Goal: Information Seeking & Learning: Learn about a topic

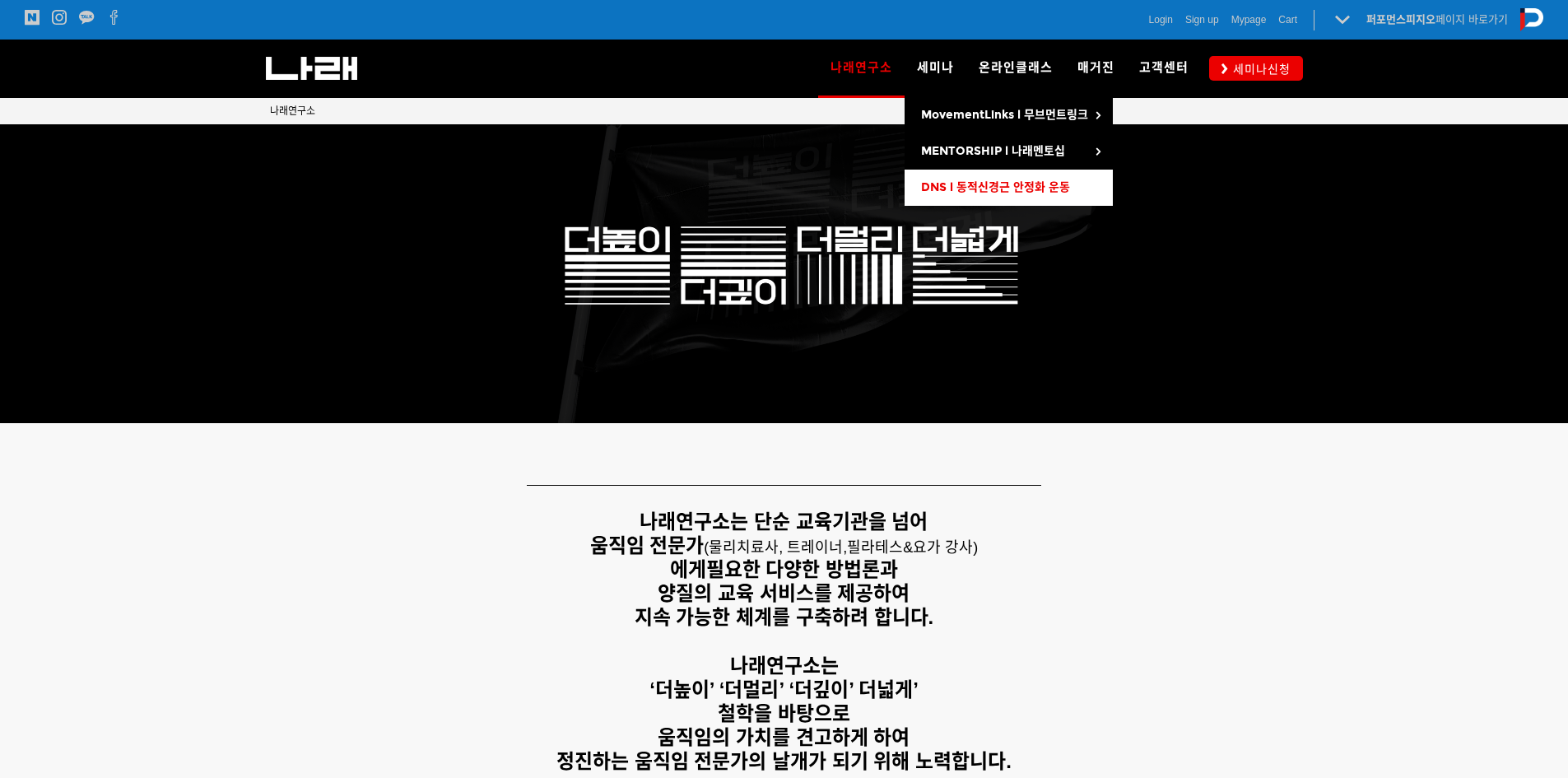
click at [962, 188] on span "DNS l 동적신경근 안정화 운동" at bounding box center [995, 187] width 149 height 14
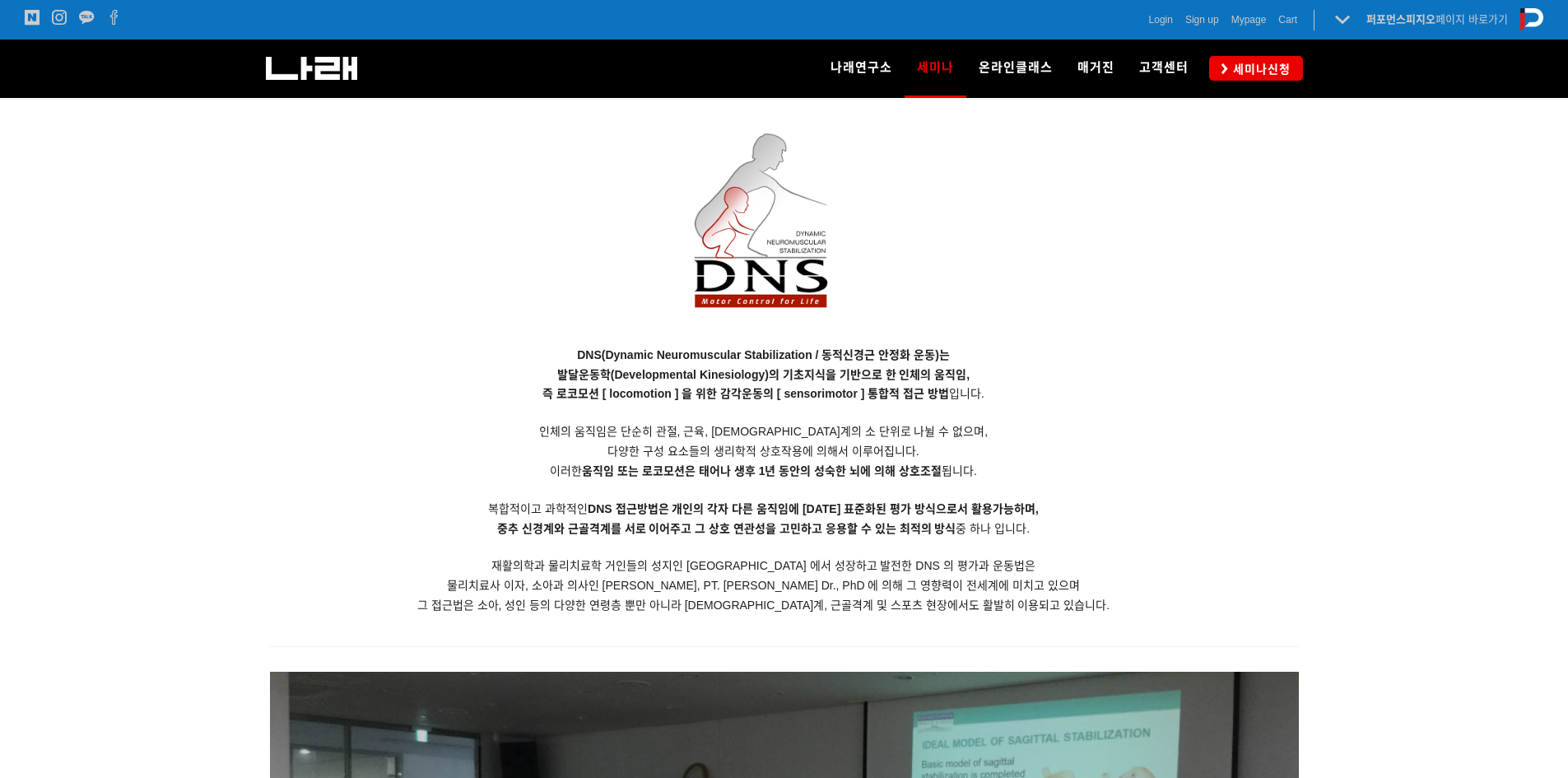
scroll to position [1975, 0]
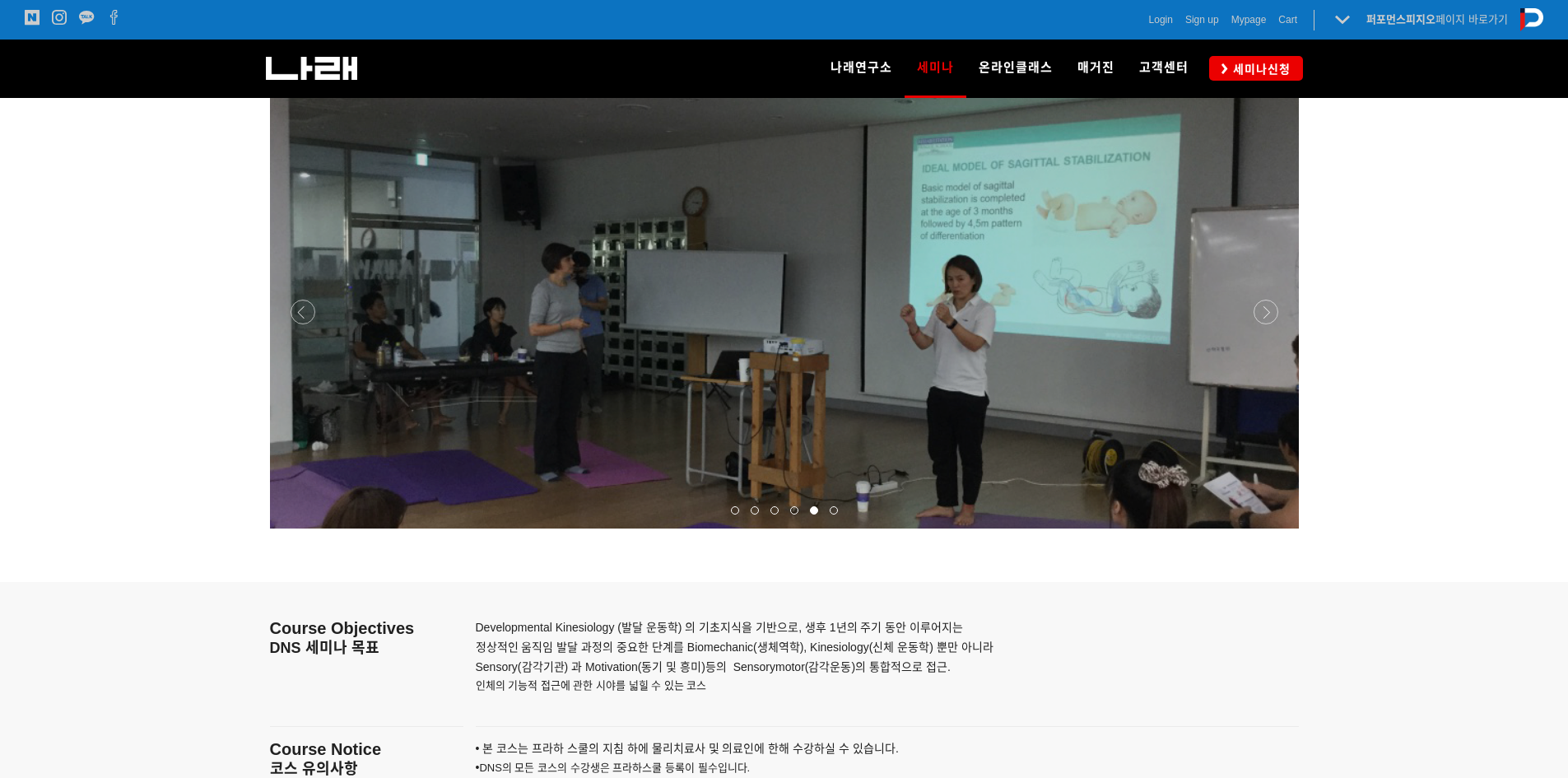
click at [840, 510] on div at bounding box center [834, 510] width 20 height 17
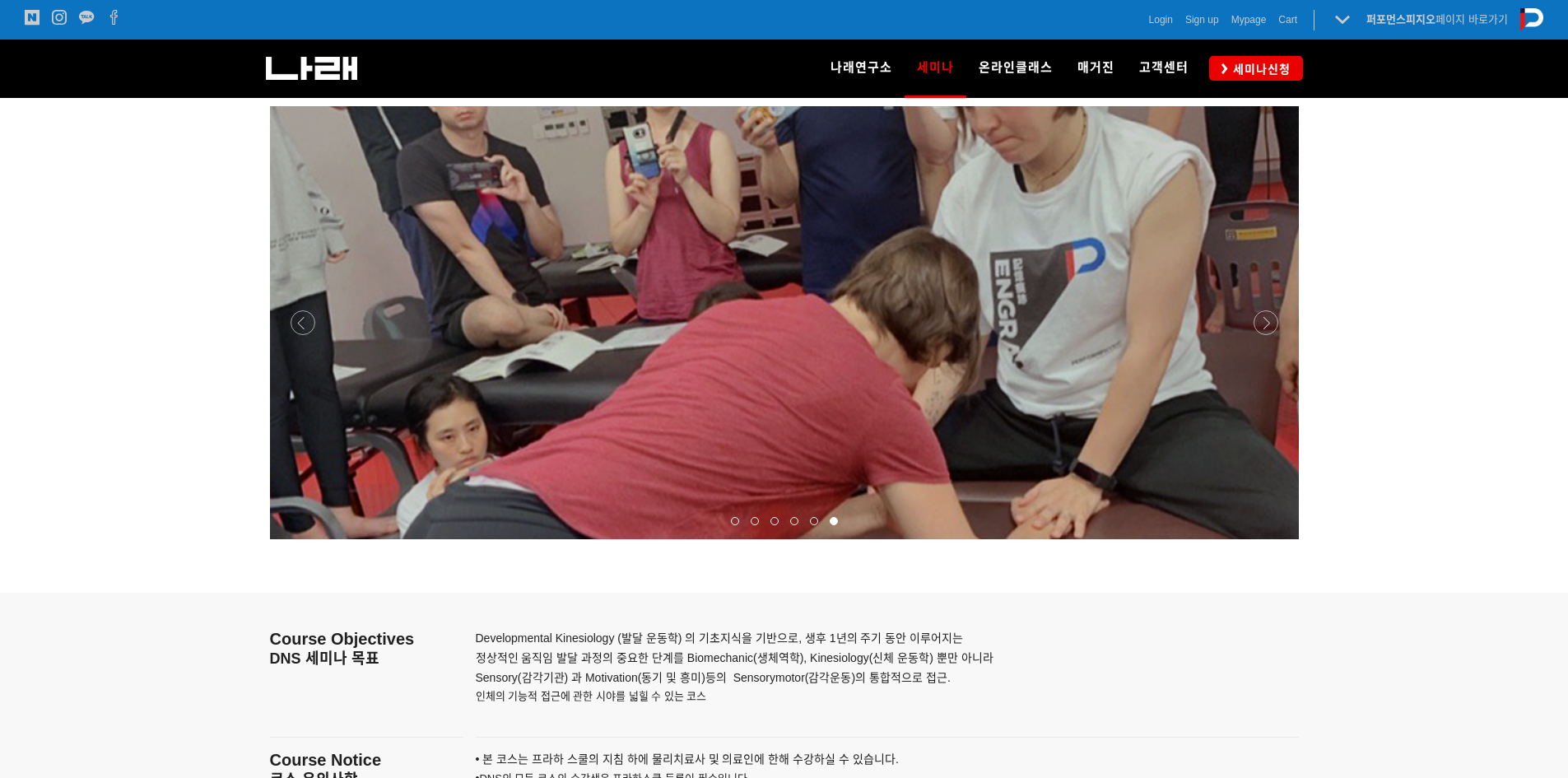
scroll to position [1729, 0]
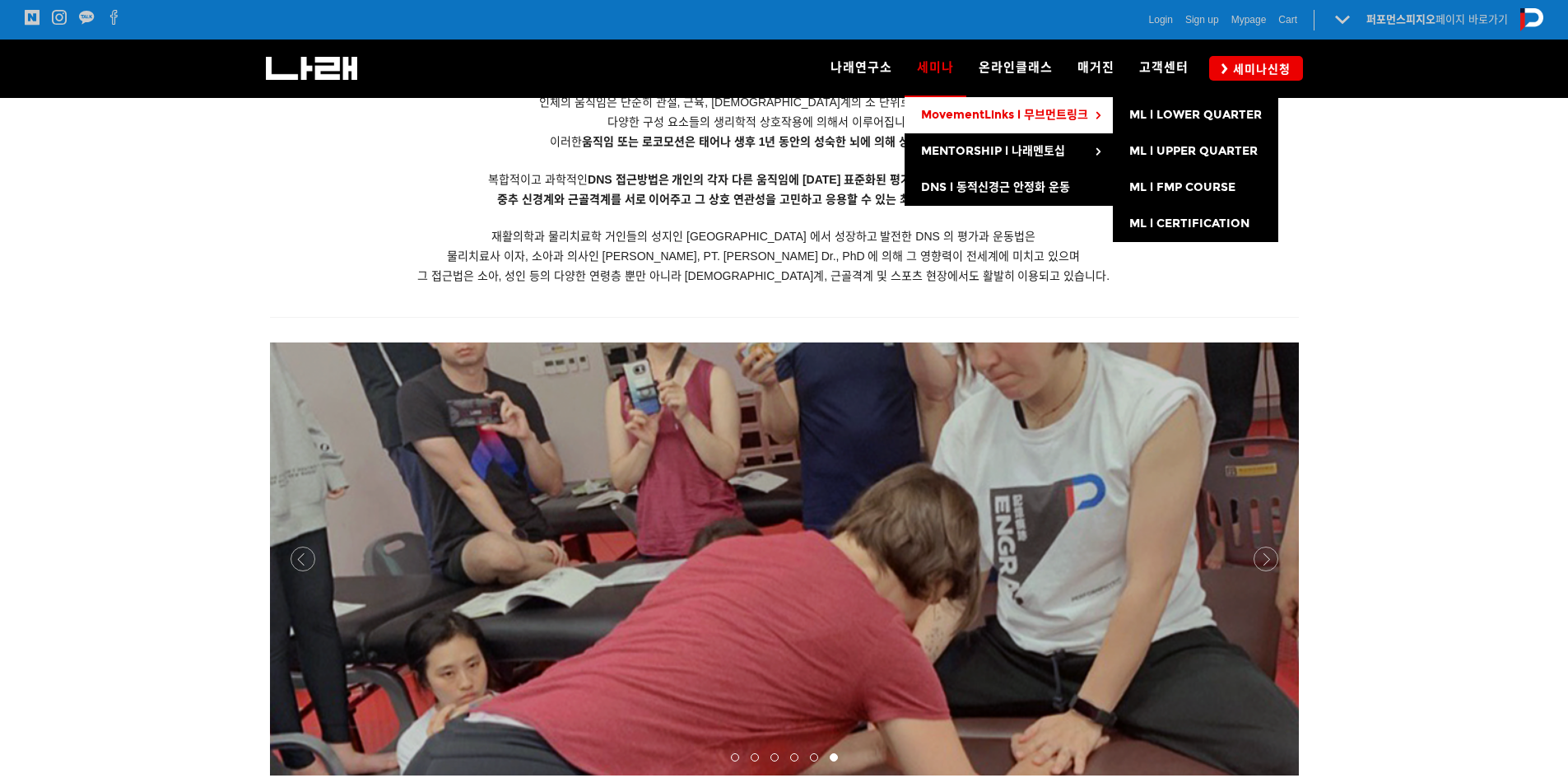
click at [963, 124] on link "MovementLinks l 무브먼트링크" at bounding box center [1009, 114] width 208 height 36
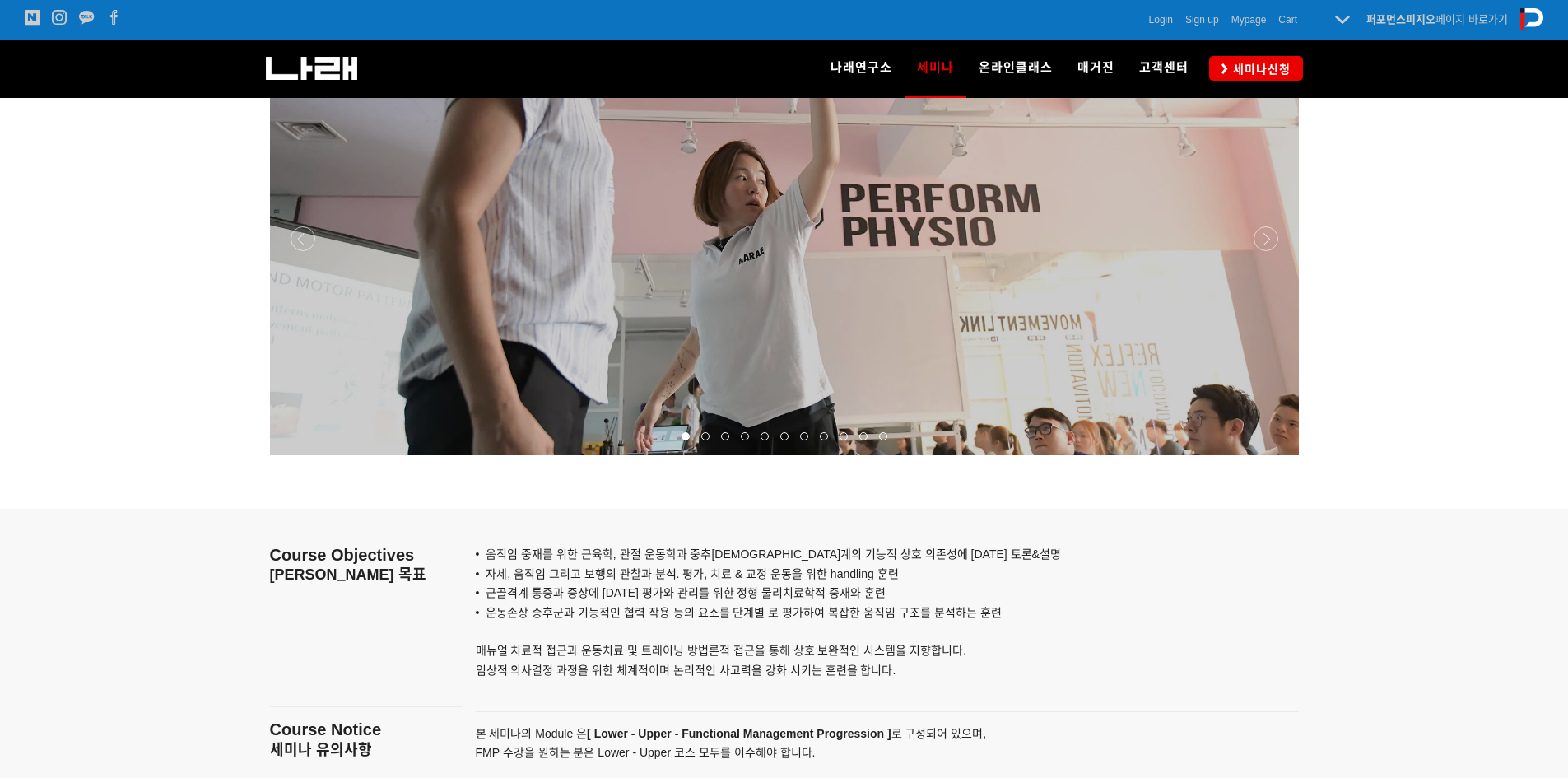
scroll to position [1318, 0]
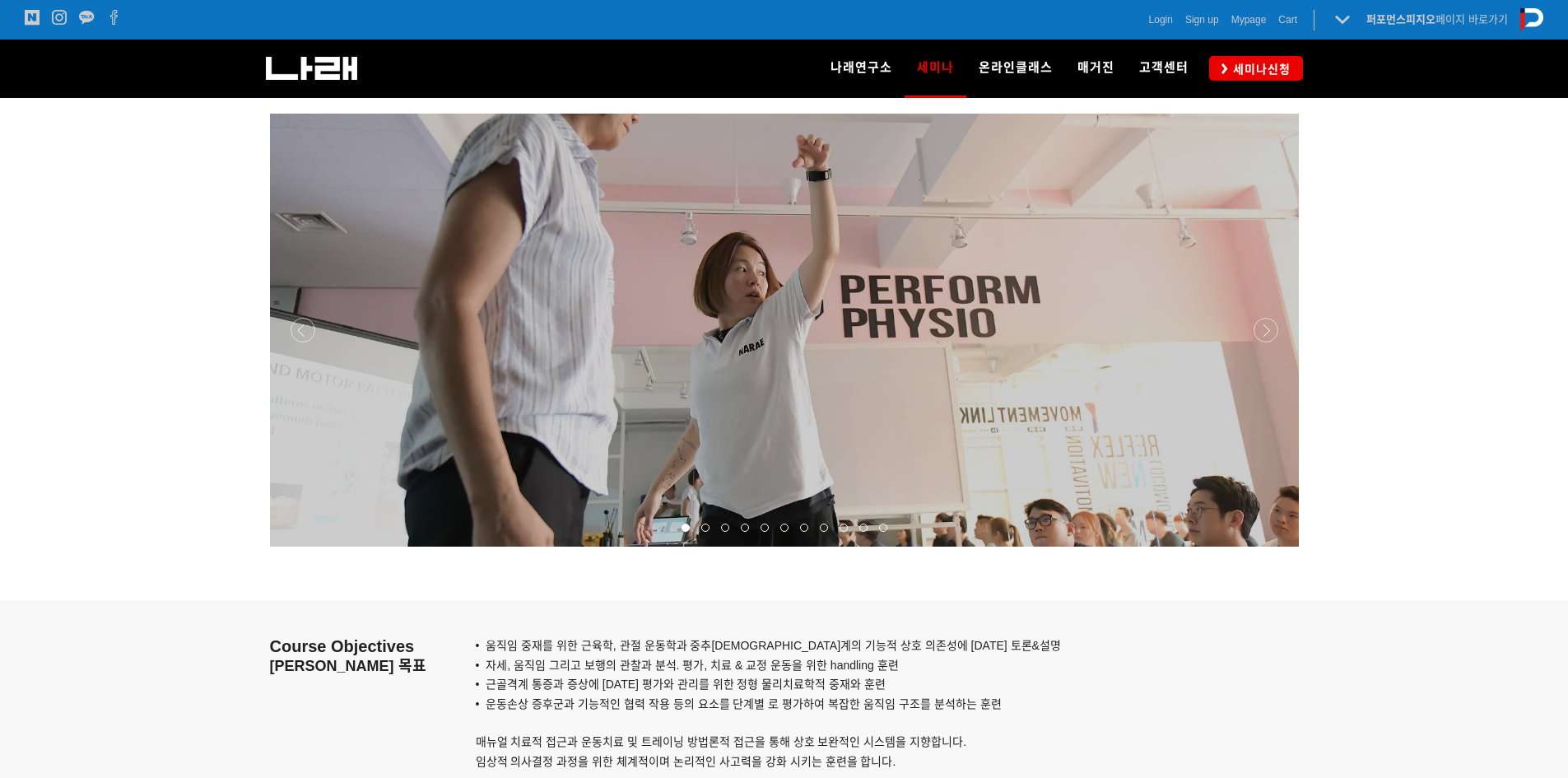
click at [704, 524] on span at bounding box center [705, 528] width 8 height 8
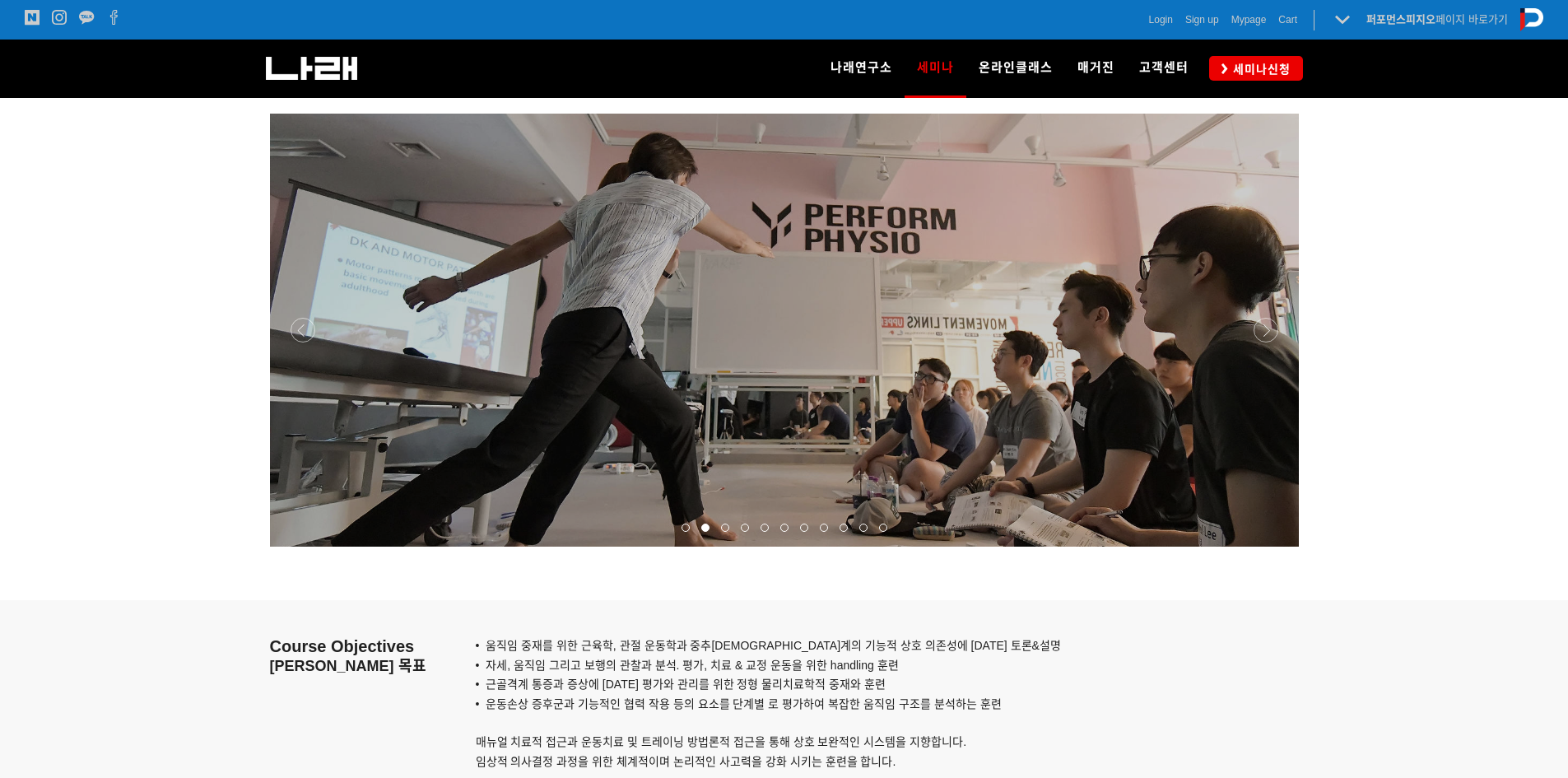
click at [724, 531] on span at bounding box center [725, 528] width 8 height 8
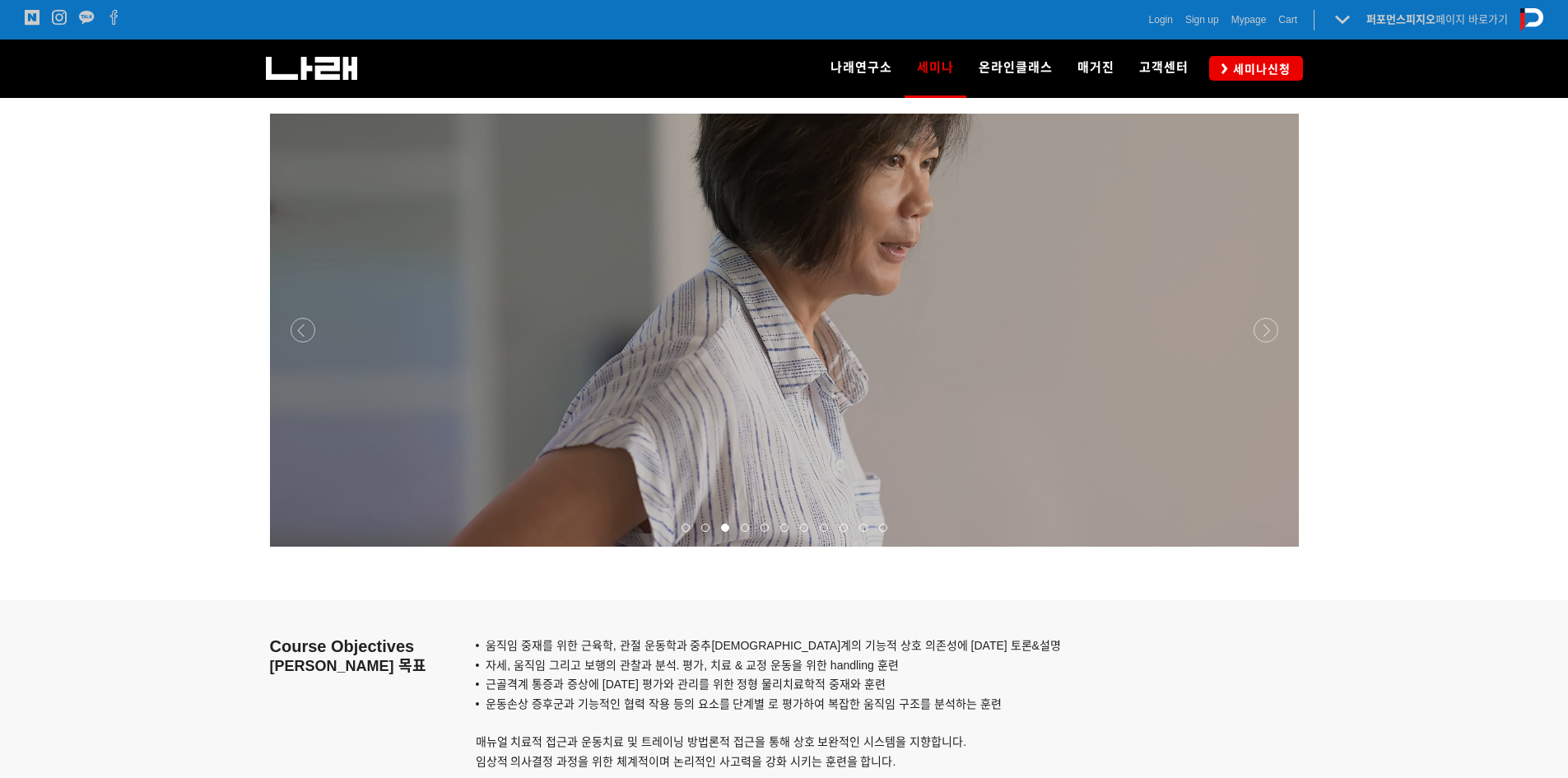
click at [748, 530] on span at bounding box center [745, 528] width 8 height 8
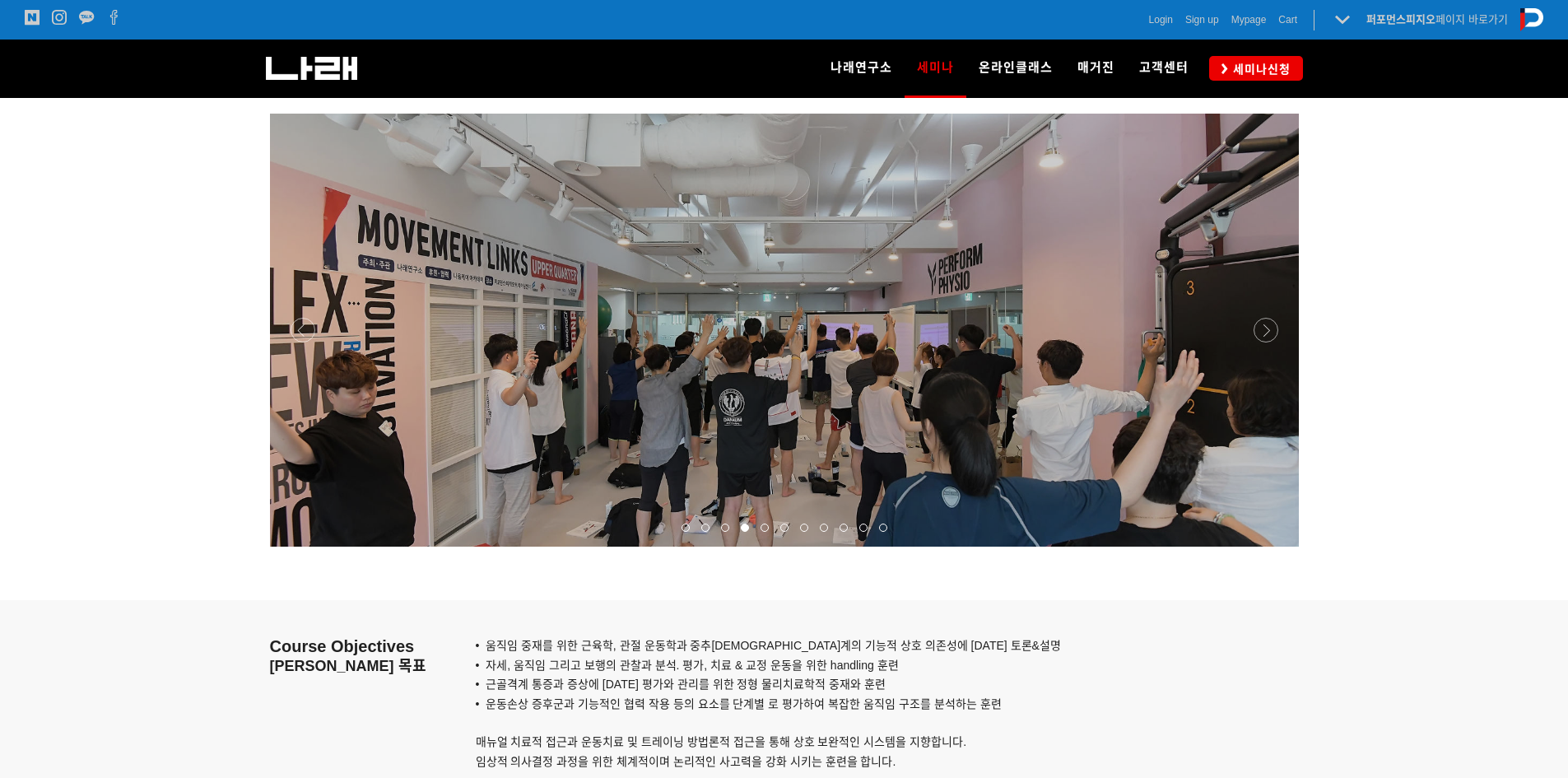
click at [764, 530] on span at bounding box center [764, 528] width 8 height 8
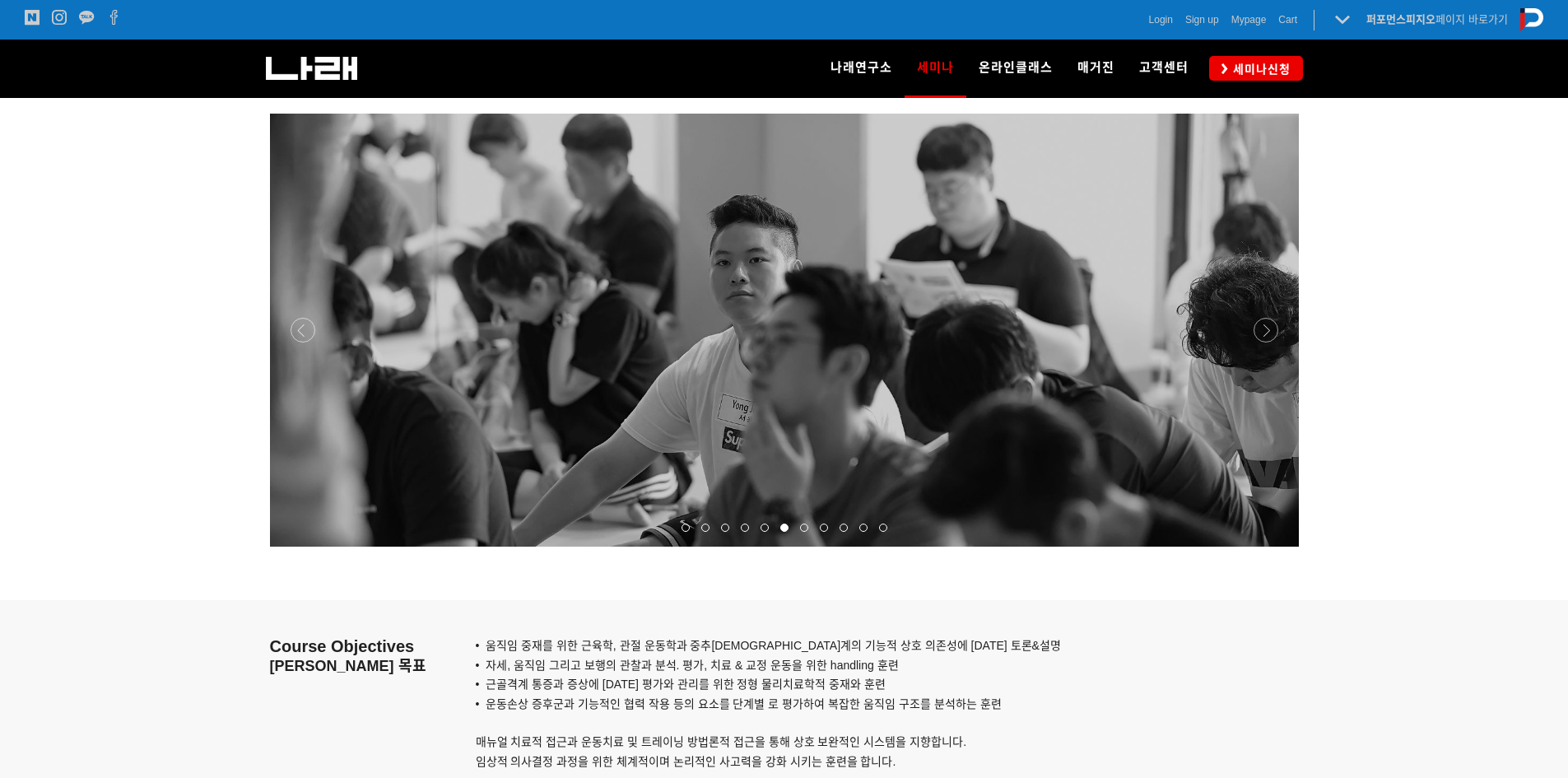
click at [805, 525] on span at bounding box center [804, 528] width 8 height 8
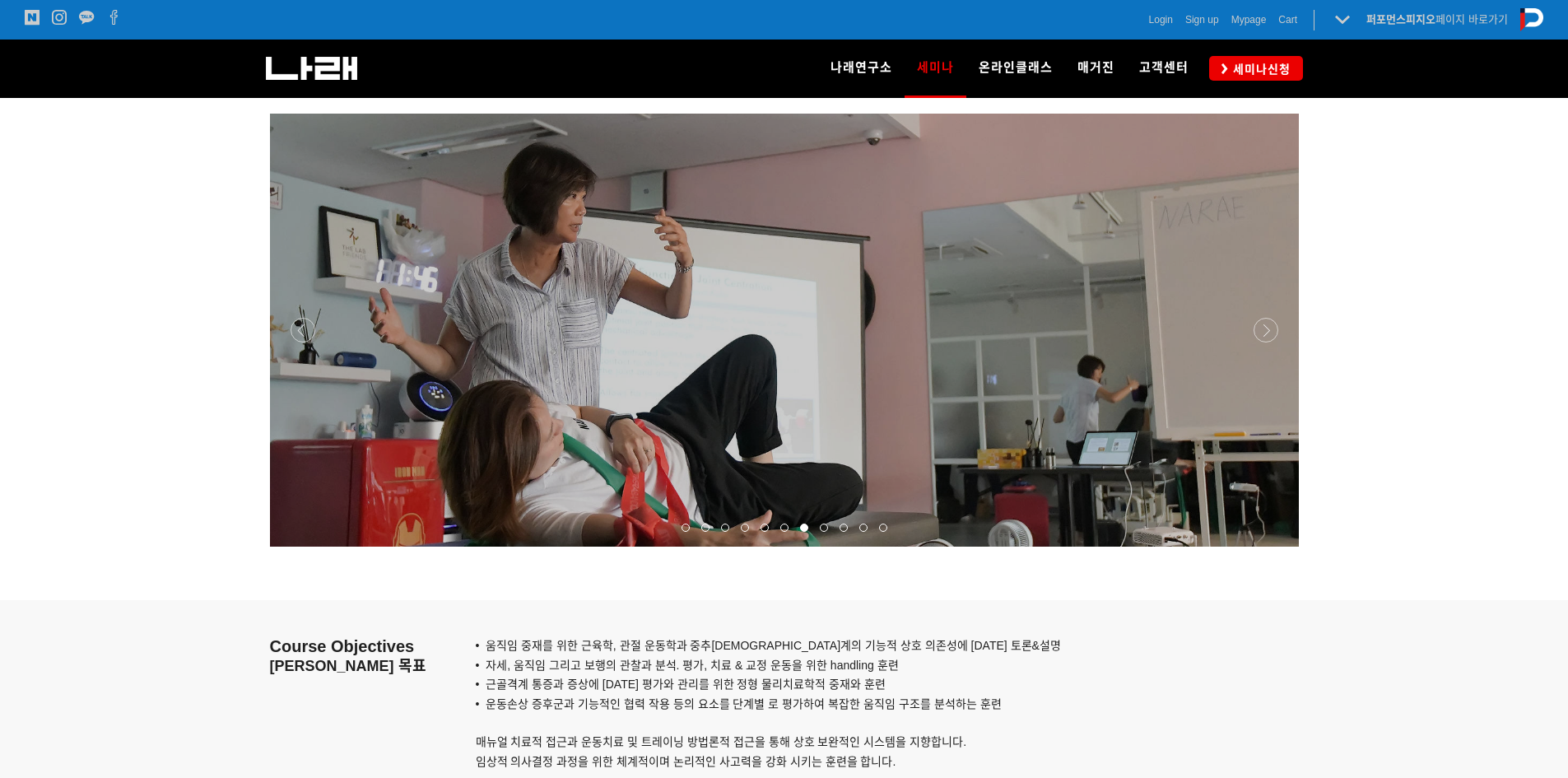
click at [819, 530] on span at bounding box center [824, 528] width 8 height 8
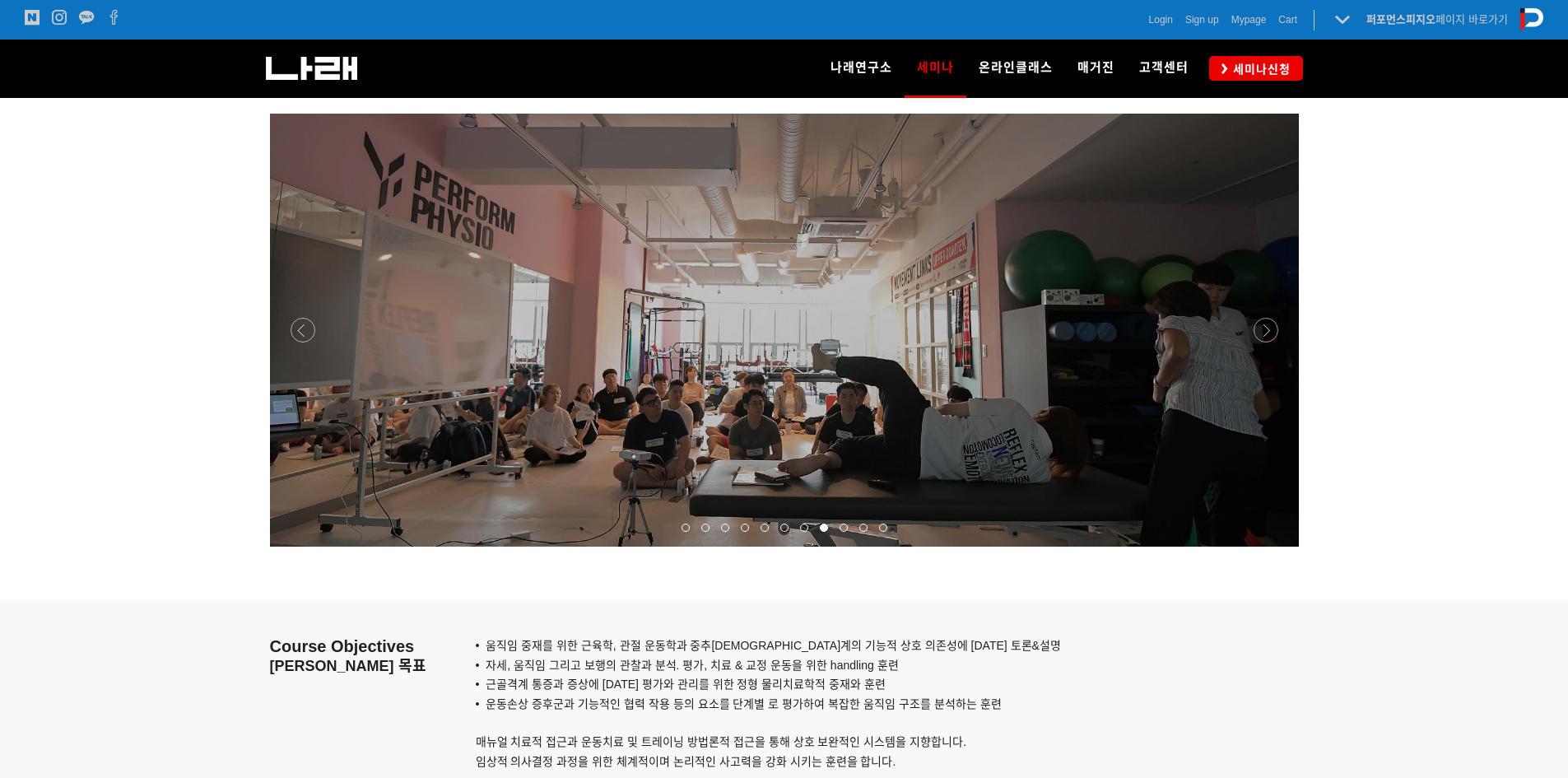
click at [831, 527] on div at bounding box center [824, 528] width 20 height 17
drag, startPoint x: 844, startPoint y: 526, endPoint x: 853, endPoint y: 526, distance: 9.0
click at [845, 526] on span at bounding box center [844, 528] width 8 height 8
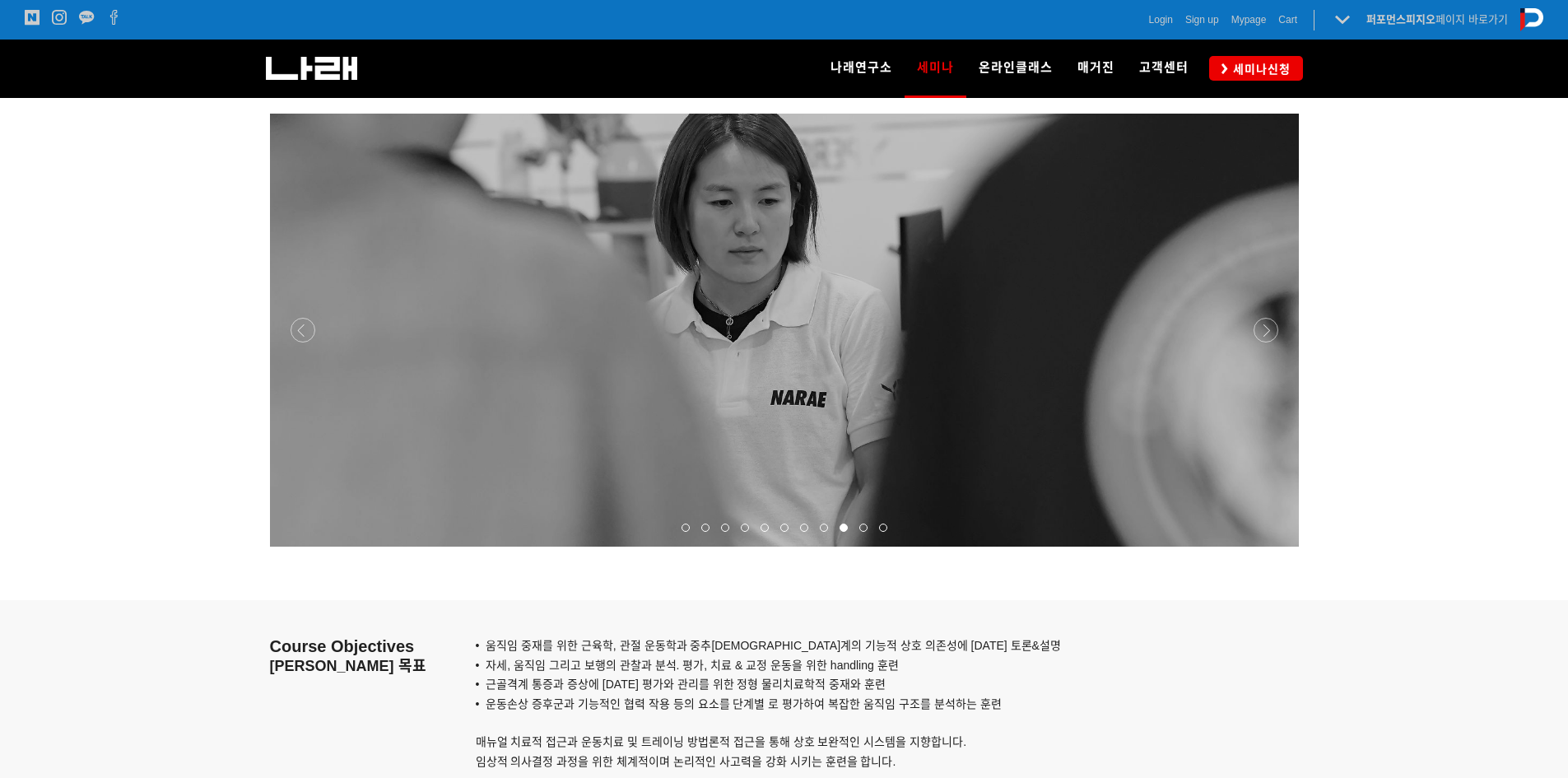
click at [874, 528] on div at bounding box center [884, 528] width 20 height 17
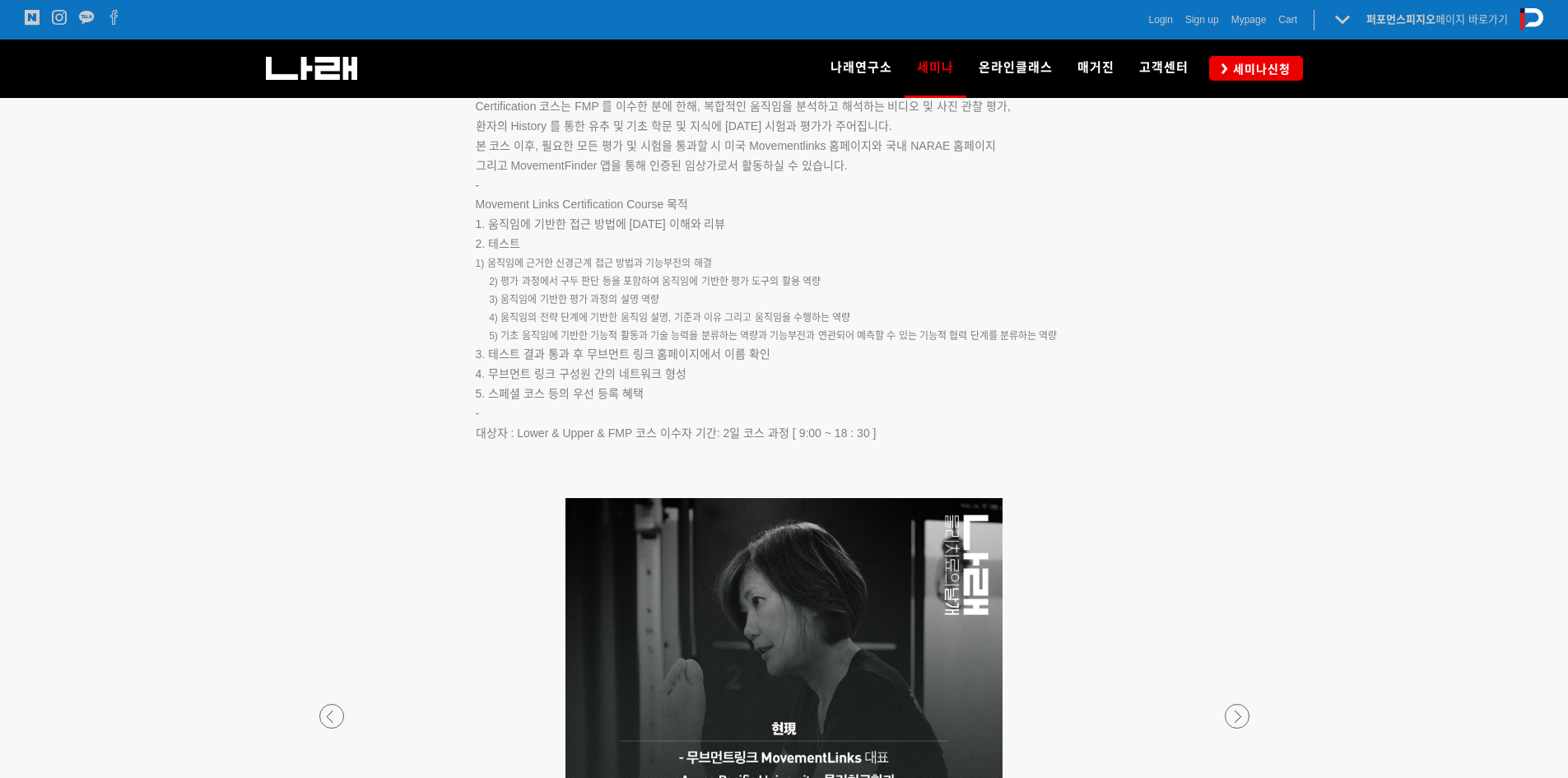
scroll to position [2717, 0]
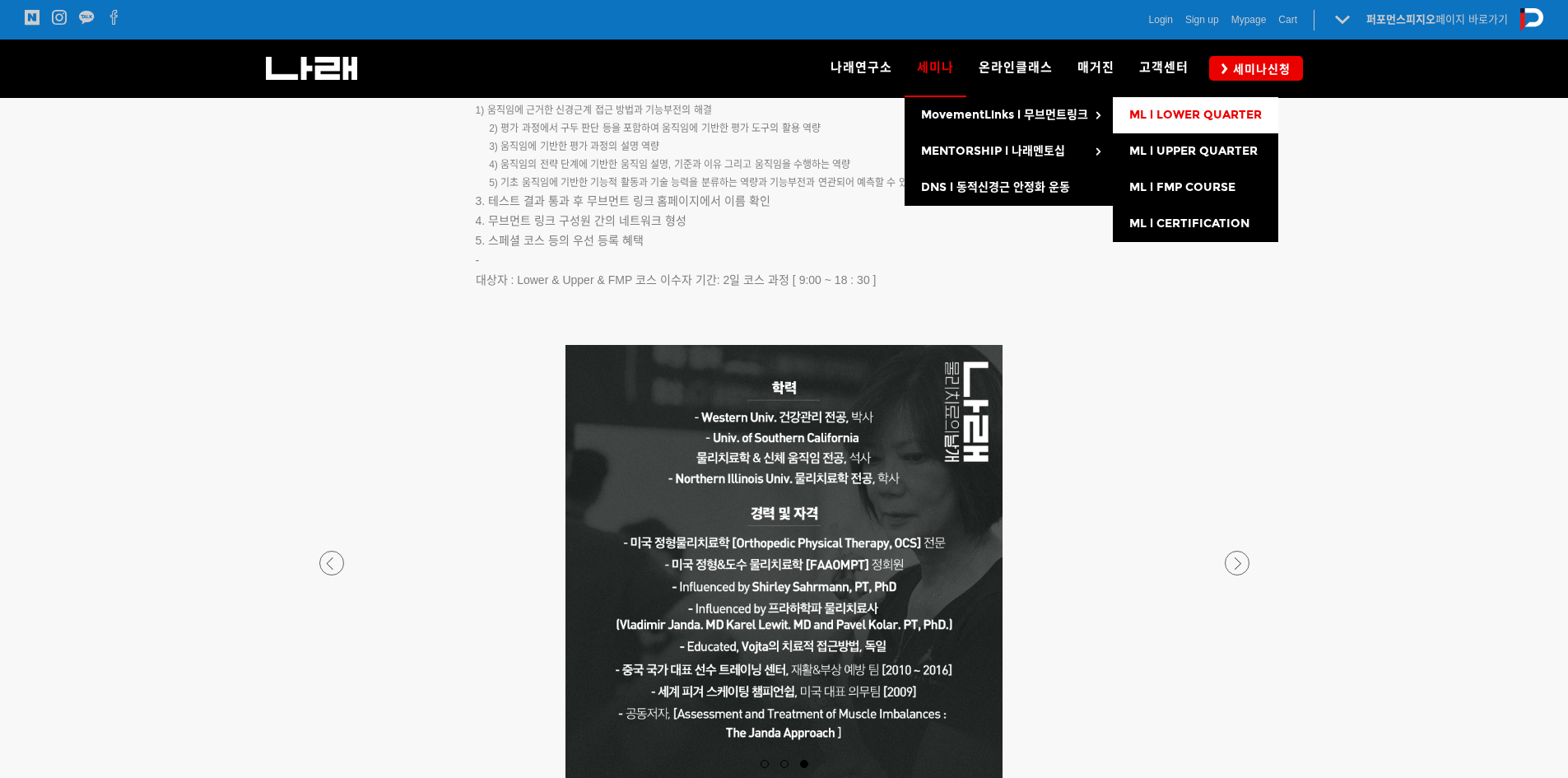
click at [1167, 108] on span "ML l LOWER QUARTER" at bounding box center [1195, 114] width 133 height 14
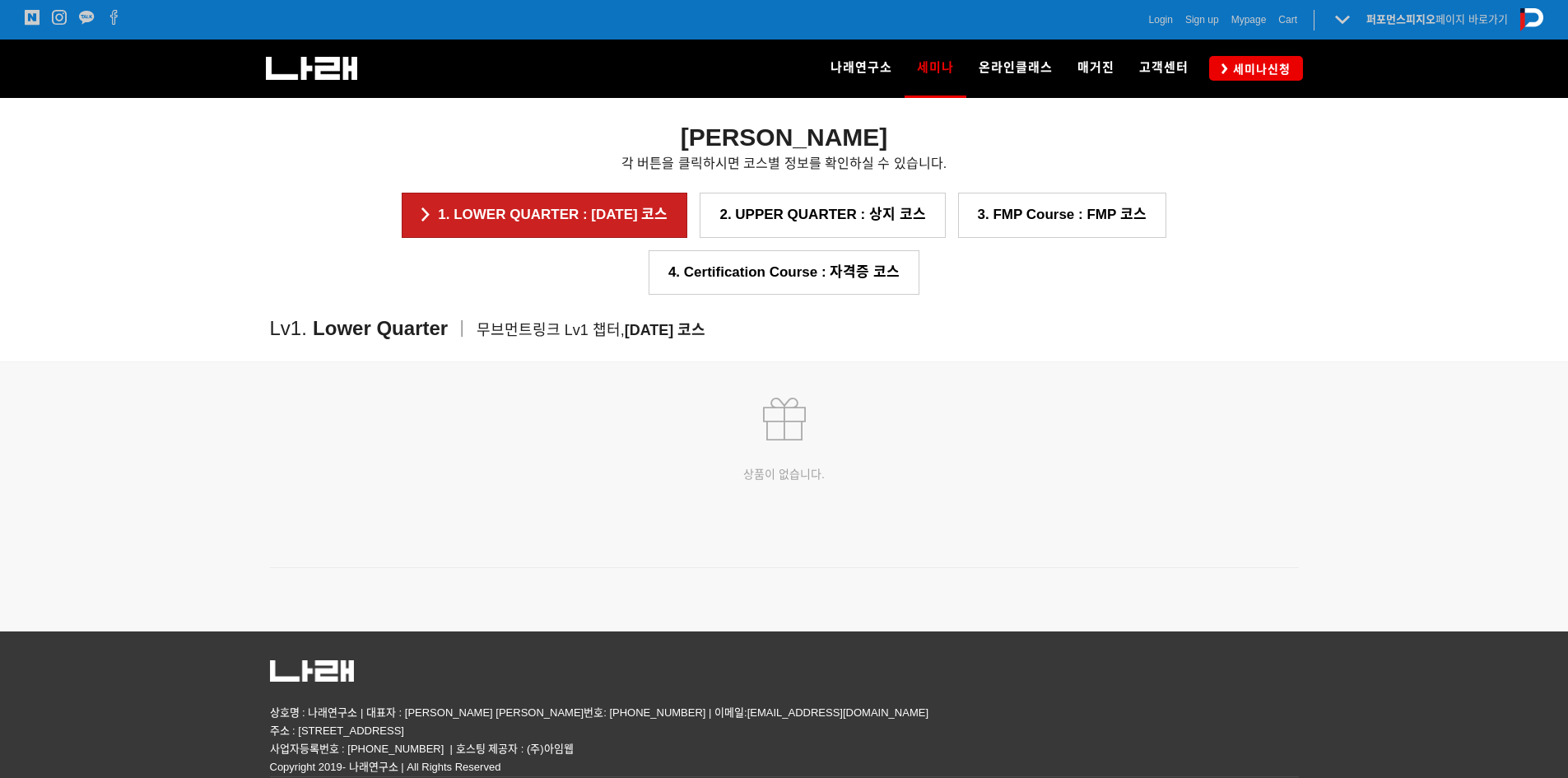
scroll to position [2221, 0]
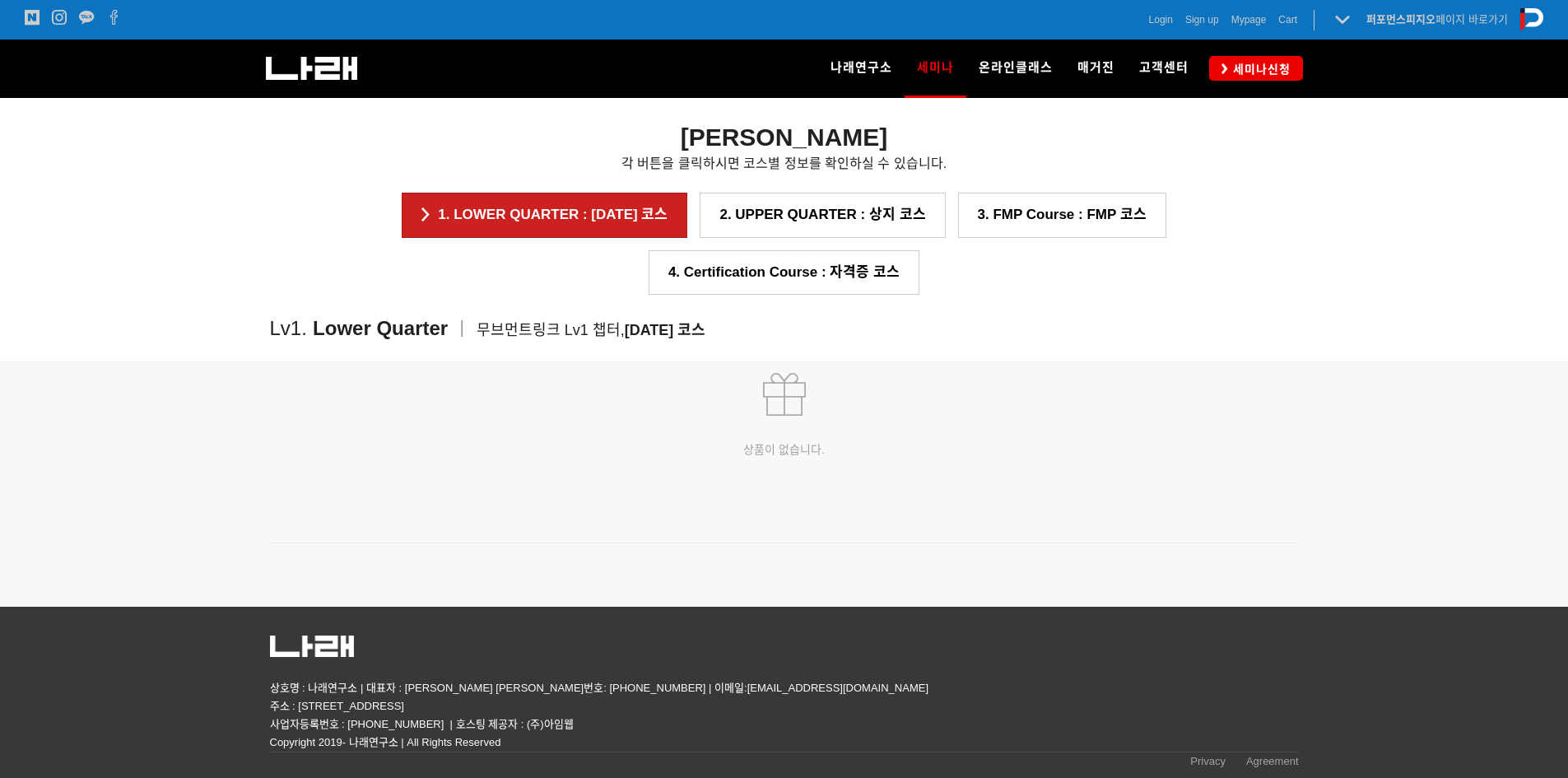
click at [703, 192] on p at bounding box center [784, 183] width 1029 height 18
click at [699, 207] on link "2. UPPER QUARTER : 상지 코스" at bounding box center [822, 214] width 245 height 44
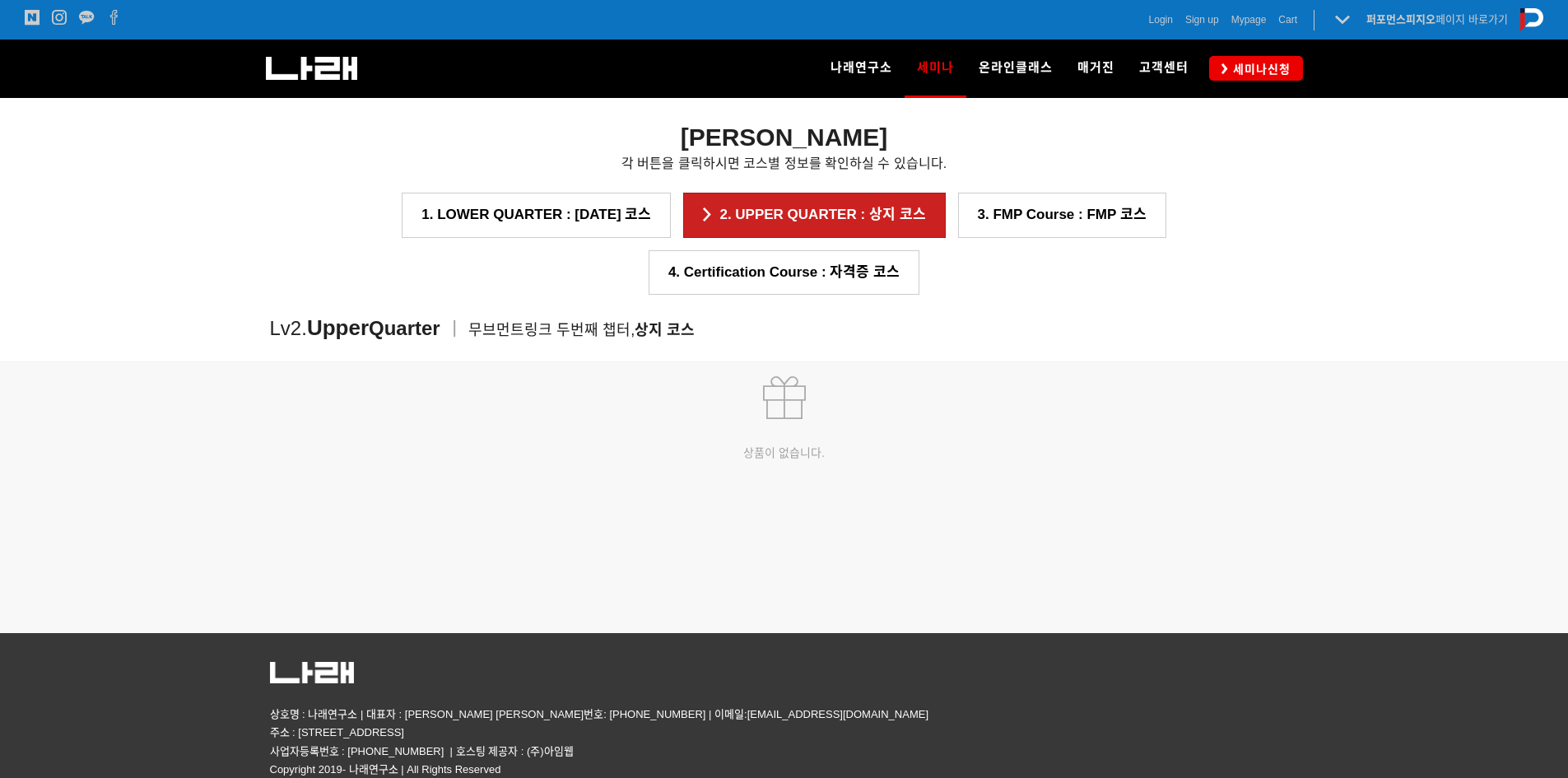
scroll to position [2434, 0]
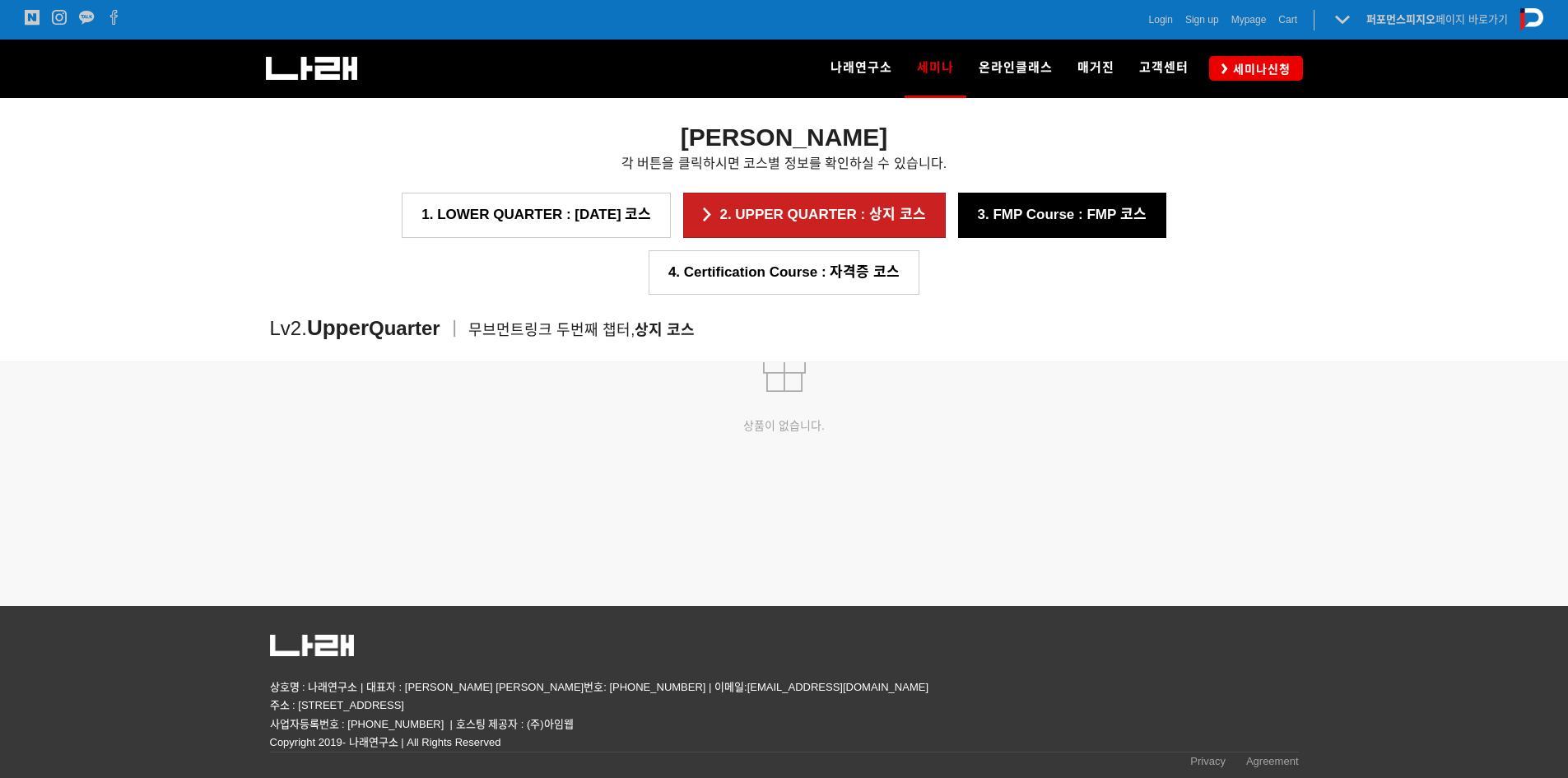
click at [958, 213] on link "3. FMP Course : FMP 코스" at bounding box center [1062, 214] width 208 height 44
